Goal: Information Seeking & Learning: Learn about a topic

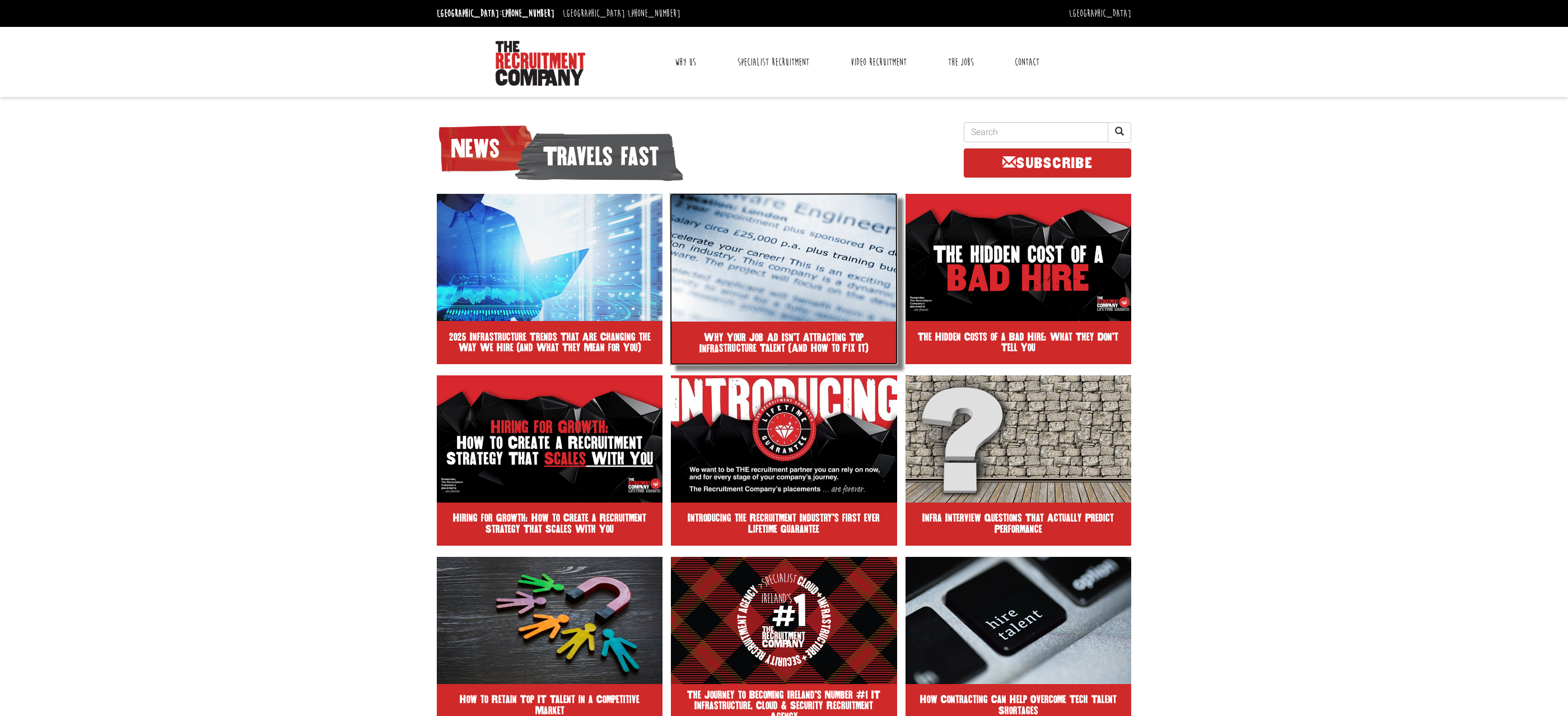
click at [774, 318] on img at bounding box center [784, 257] width 228 height 129
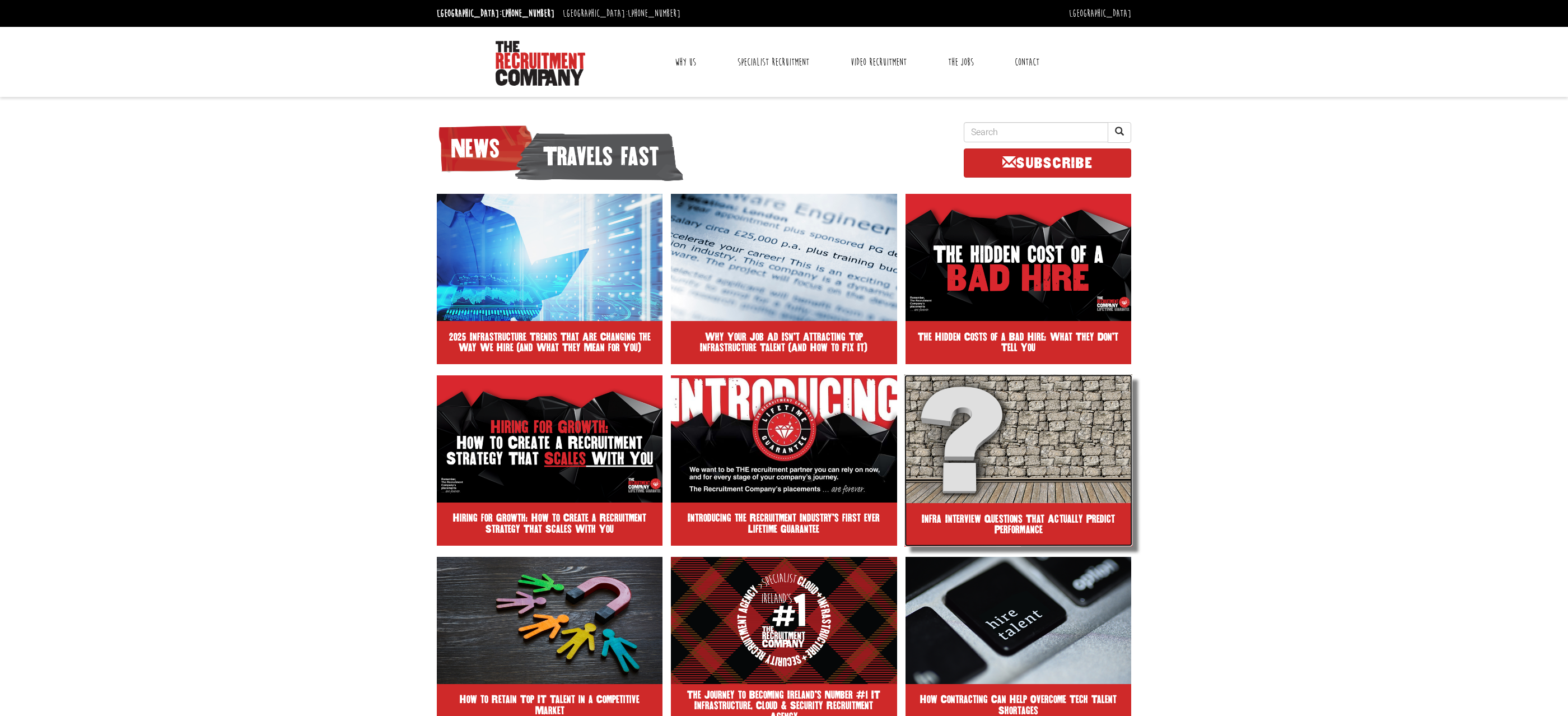
click at [1055, 488] on img at bounding box center [1018, 438] width 228 height 129
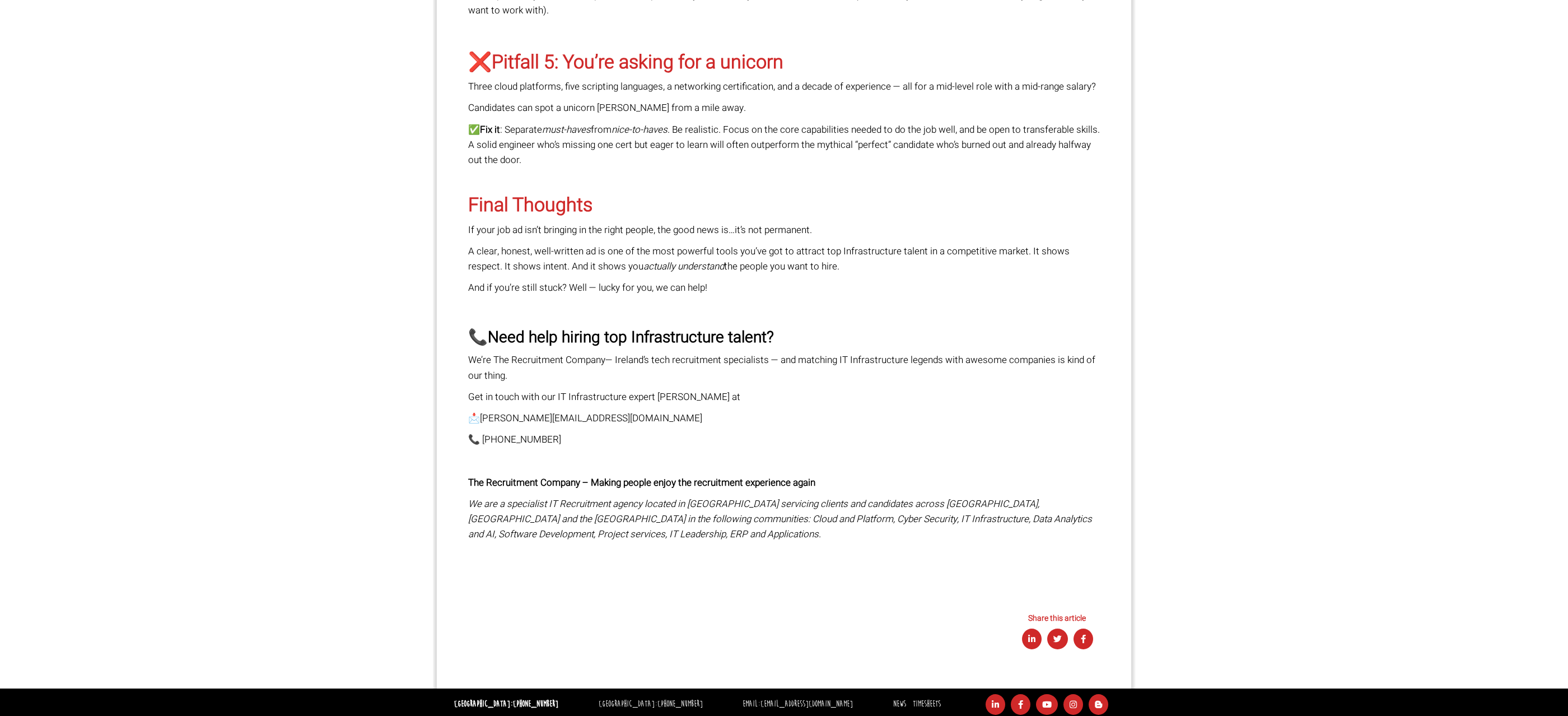
scroll to position [1310, 0]
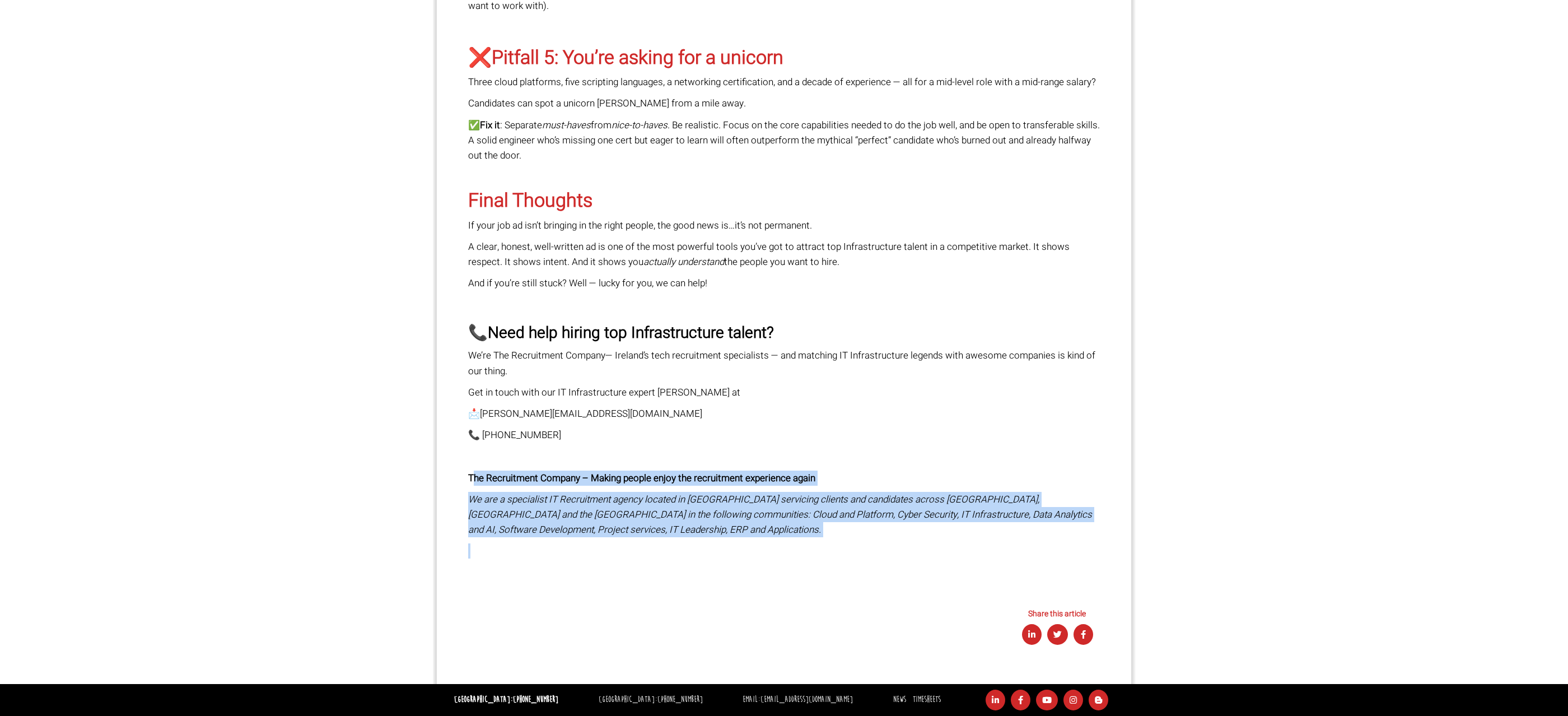
drag, startPoint x: 567, startPoint y: 549, endPoint x: 471, endPoint y: 475, distance: 121.2
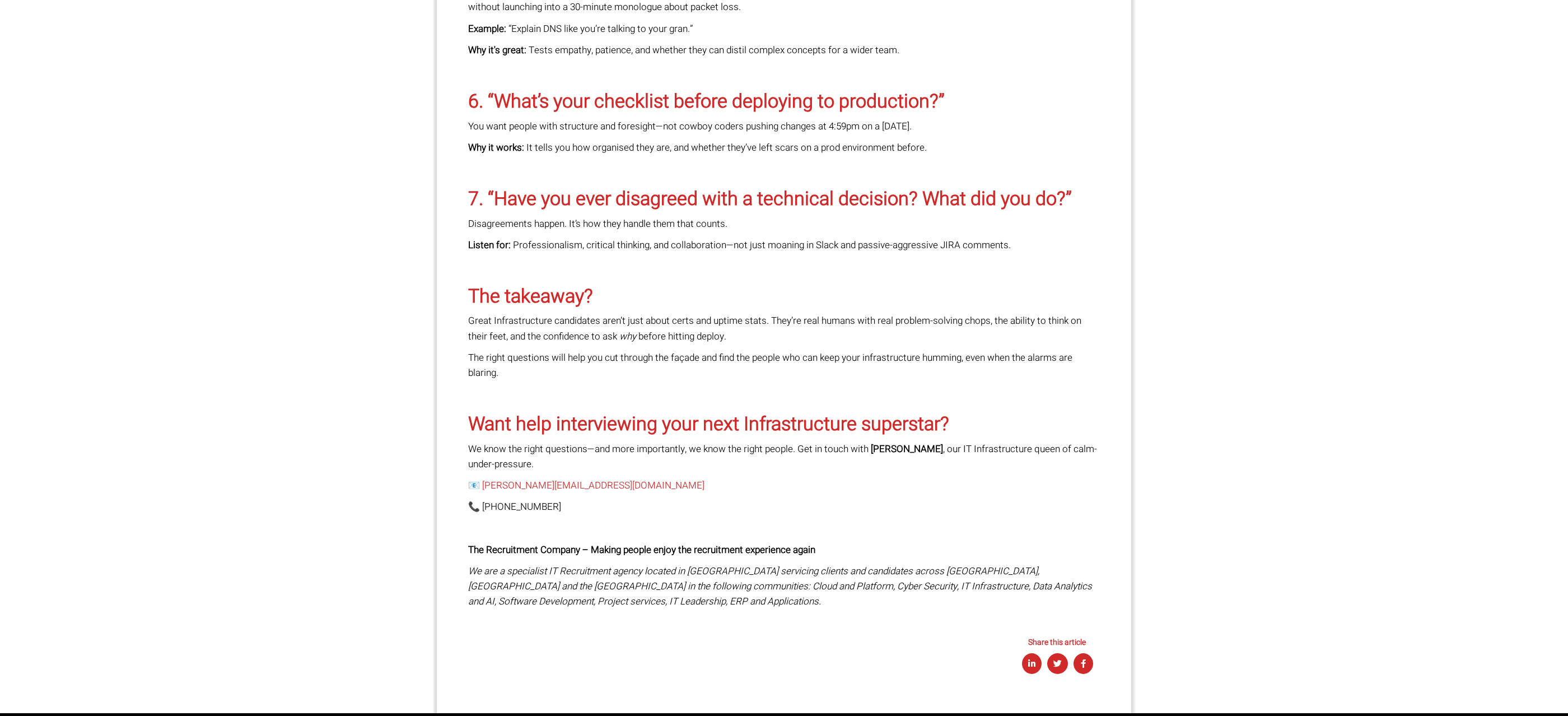
scroll to position [1288, 0]
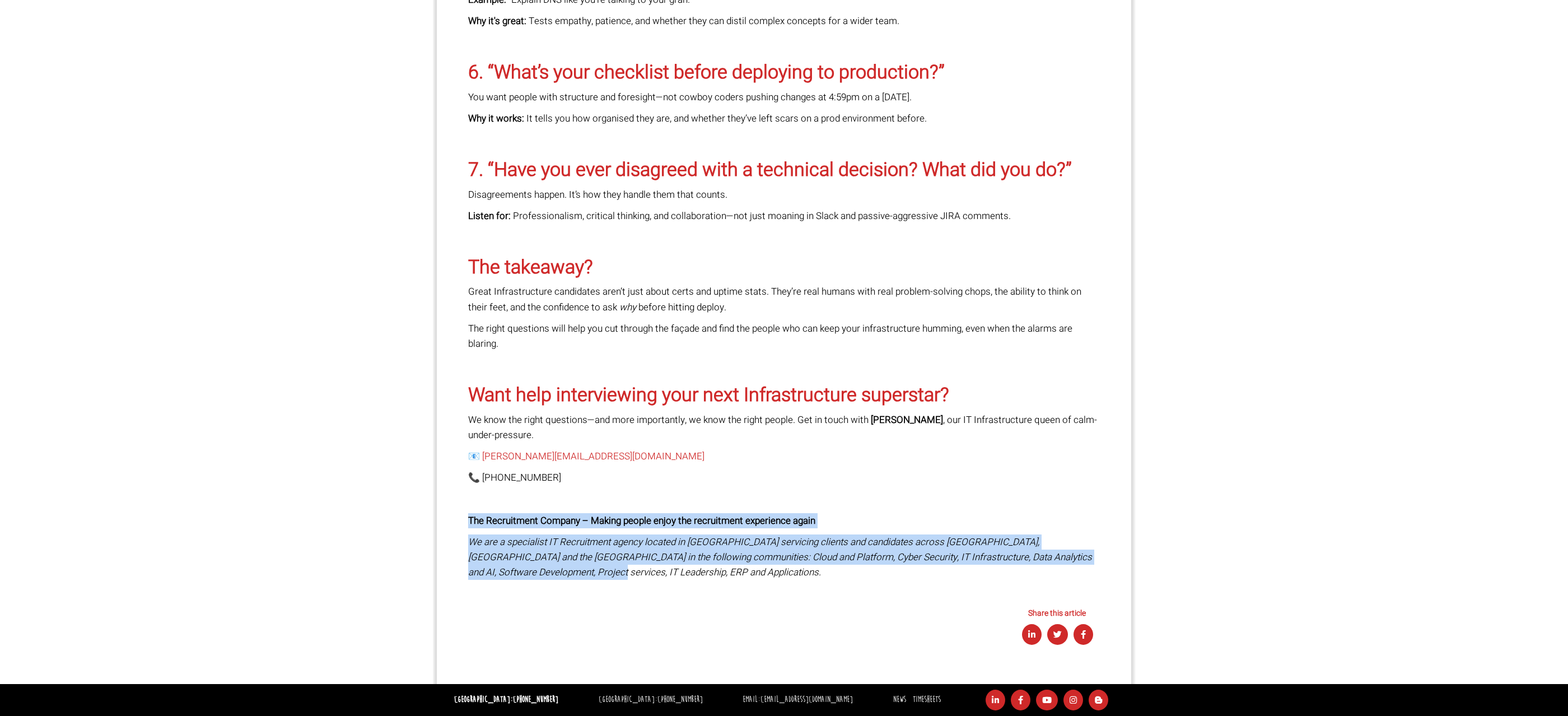
drag, startPoint x: 546, startPoint y: 577, endPoint x: 462, endPoint y: 521, distance: 101.0
copy div "The Recruitment Company – Making people enjoy the recruitment experience again …"
